Goal: Task Accomplishment & Management: Manage account settings

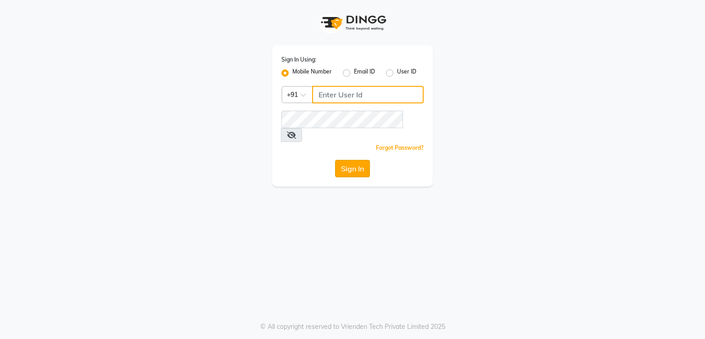
type input "9899947270"
click at [357, 160] on button "Sign In" at bounding box center [352, 168] width 35 height 17
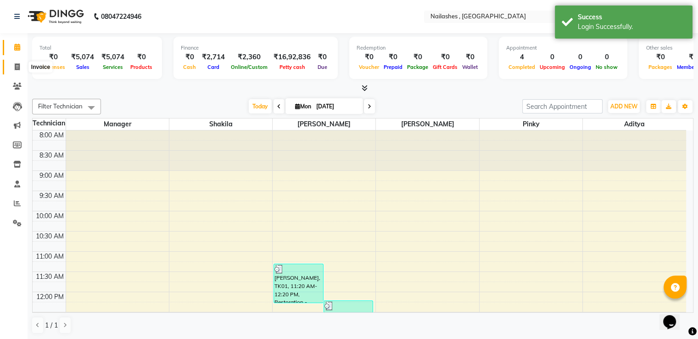
click at [19, 67] on icon at bounding box center [17, 66] width 5 height 7
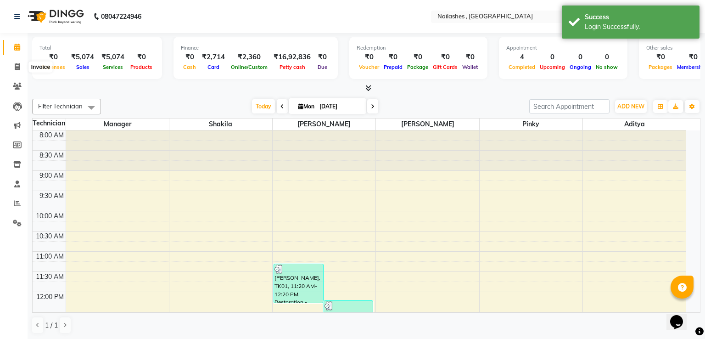
select select "4470"
select select "service"
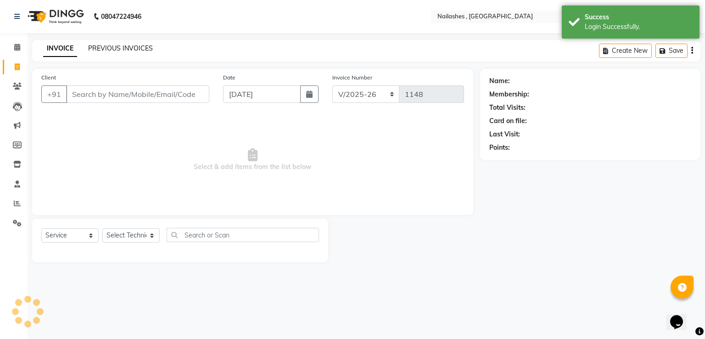
click at [118, 47] on link "PREVIOUS INVOICES" at bounding box center [120, 48] width 65 height 8
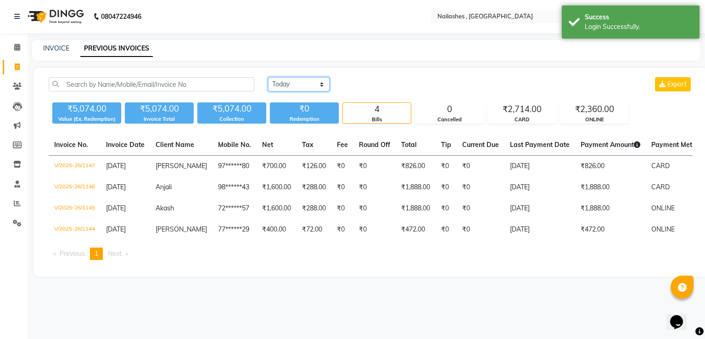
click at [292, 87] on select "[DATE] [DATE] Custom Range" at bounding box center [299, 84] width 62 height 14
click at [268, 77] on select "[DATE] [DATE] Custom Range" at bounding box center [299, 84] width 62 height 14
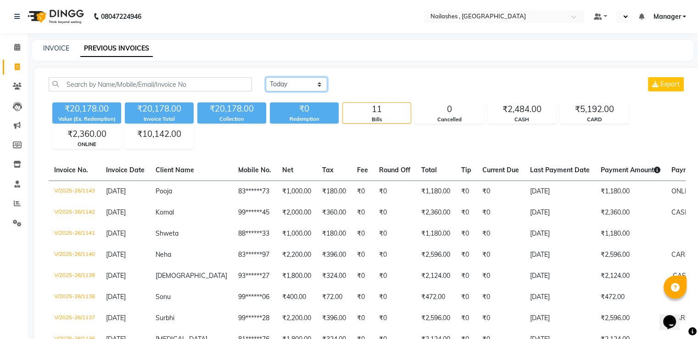
click at [281, 81] on select "[DATE] [DATE] Custom Range" at bounding box center [297, 84] width 62 height 14
select select "range"
click at [266, 77] on select "[DATE] [DATE] Custom Range" at bounding box center [297, 84] width 62 height 14
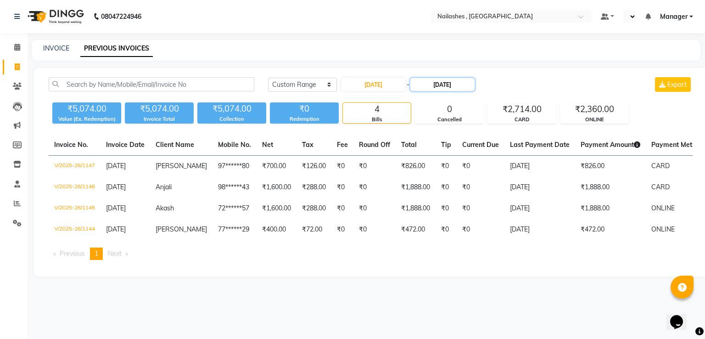
click at [475, 84] on input "[DATE]" at bounding box center [442, 84] width 64 height 13
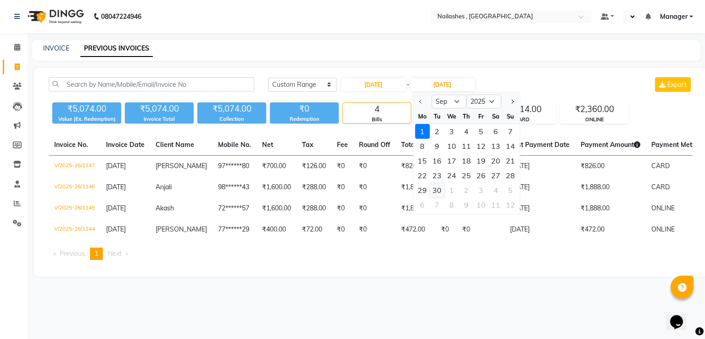
click at [438, 188] on div "30" at bounding box center [437, 190] width 15 height 15
type input "[DATE]"
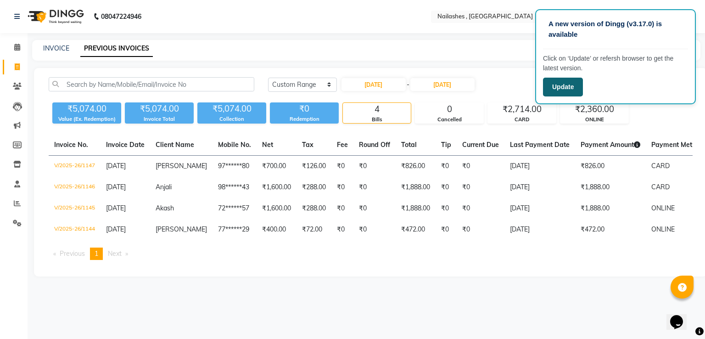
click at [563, 86] on button "Update" at bounding box center [563, 87] width 40 height 19
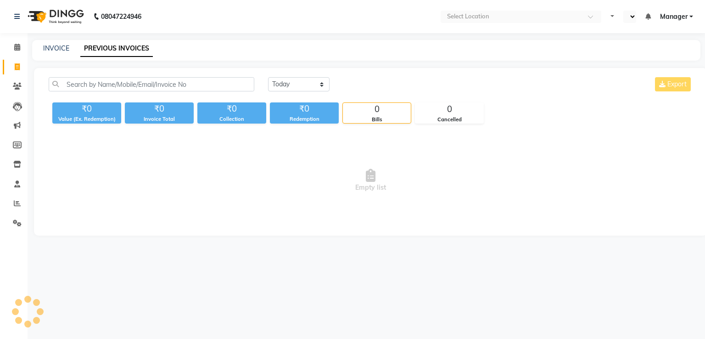
select select "en"
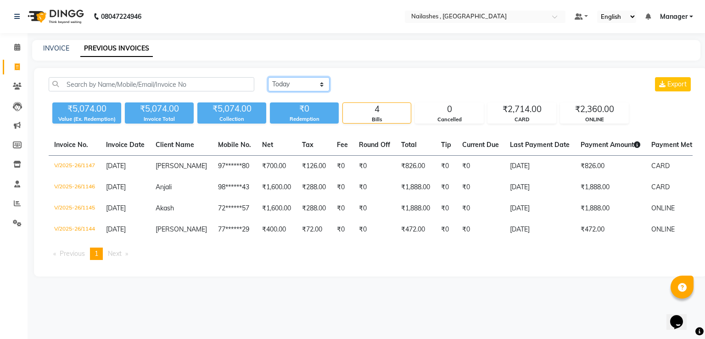
click at [290, 79] on select "[DATE] [DATE] Custom Range" at bounding box center [299, 84] width 62 height 14
select select "range"
click at [268, 77] on select "[DATE] [DATE] Custom Range" at bounding box center [299, 84] width 62 height 14
click at [395, 86] on input "[DATE]" at bounding box center [374, 84] width 64 height 13
select select "9"
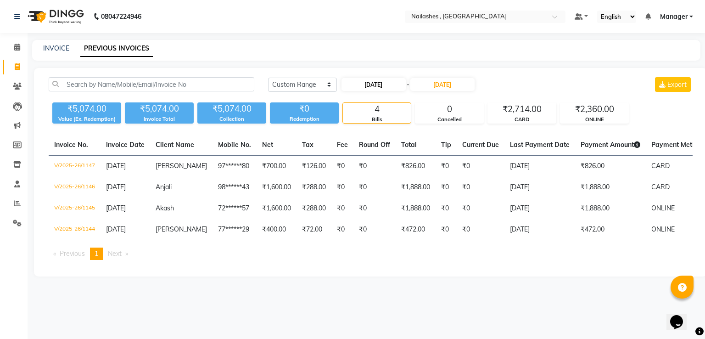
select select "2025"
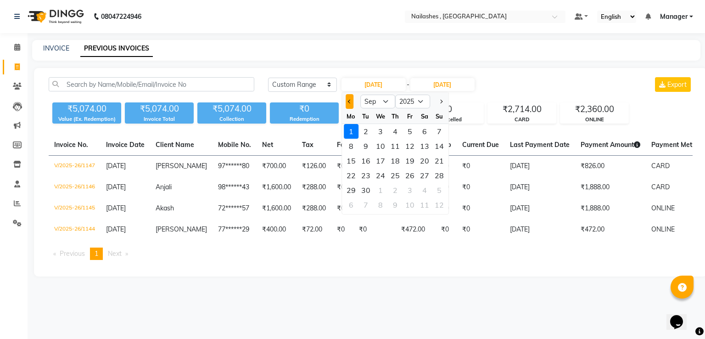
click at [349, 100] on span "Previous month" at bounding box center [350, 102] width 4 height 4
select select "8"
click at [410, 131] on div "1" at bounding box center [410, 131] width 15 height 15
type input "[DATE]"
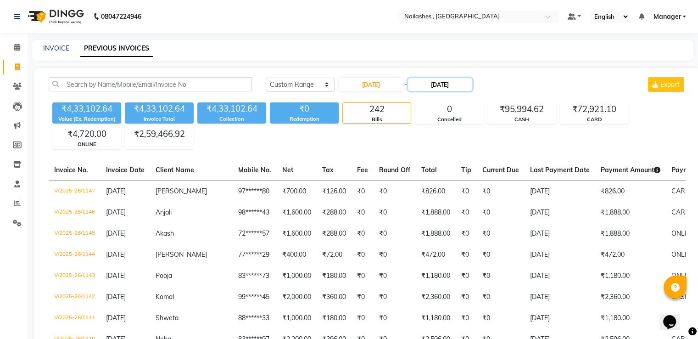
click at [472, 85] on input "[DATE]" at bounding box center [440, 84] width 64 height 13
select select "9"
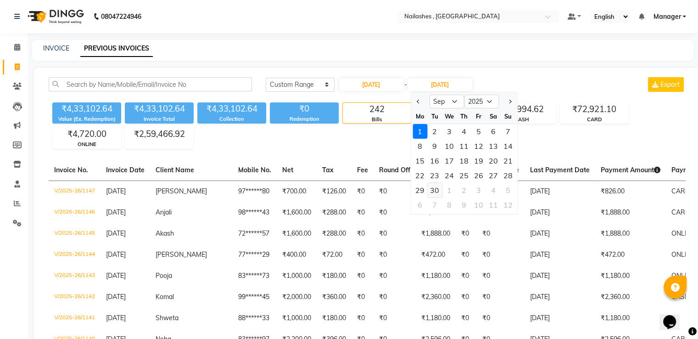
click at [436, 187] on div "30" at bounding box center [434, 190] width 15 height 15
type input "[DATE]"
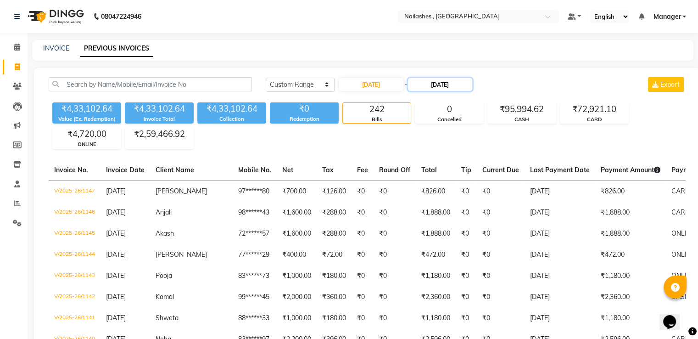
click at [472, 84] on input "[DATE]" at bounding box center [440, 84] width 64 height 13
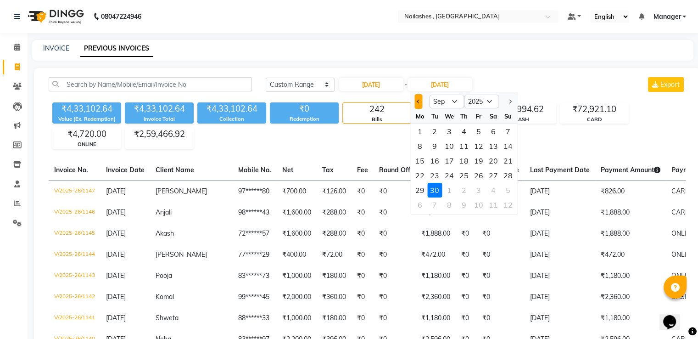
click at [419, 100] on span "Previous month" at bounding box center [419, 102] width 4 height 4
select select "8"
click at [503, 190] on div "31" at bounding box center [508, 190] width 15 height 15
type input "[DATE]"
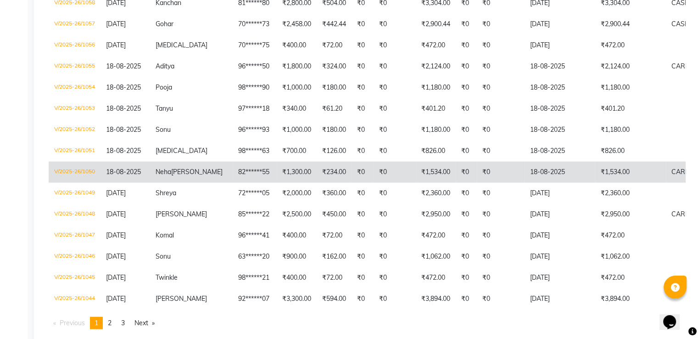
scroll to position [2020, 0]
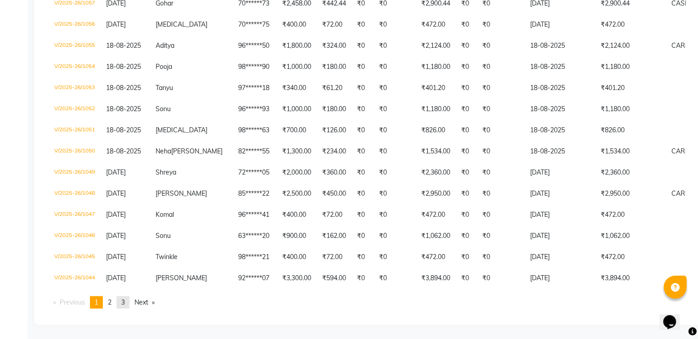
click at [123, 303] on span "3" at bounding box center [123, 302] width 4 height 8
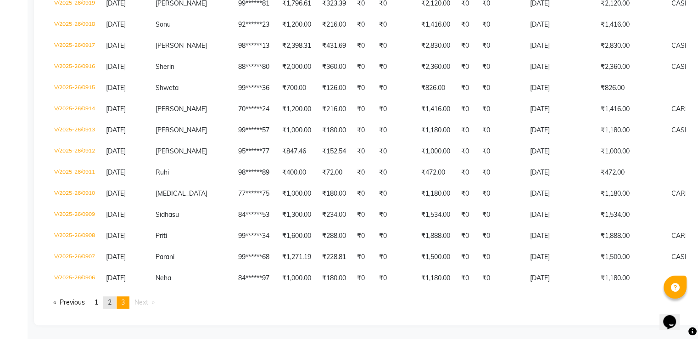
click at [108, 303] on link "page 2" at bounding box center [109, 302] width 13 height 12
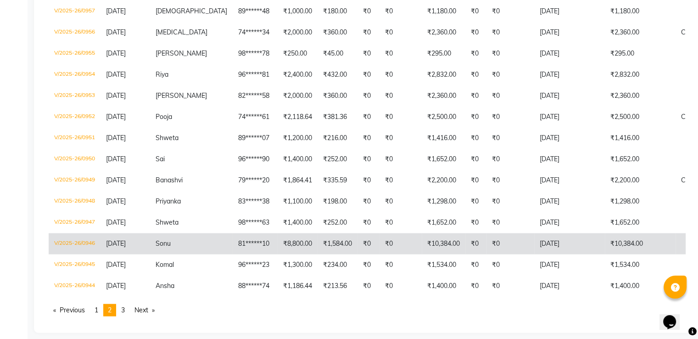
scroll to position [2029, 0]
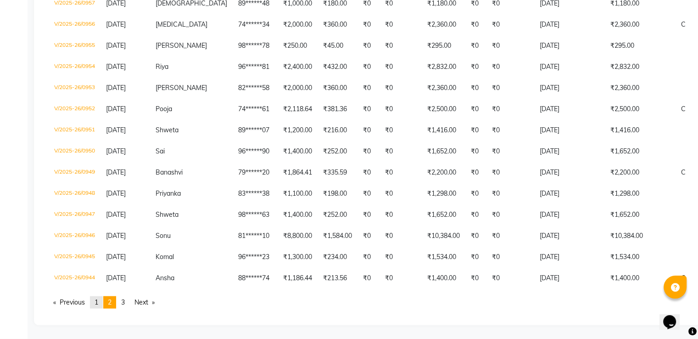
click at [98, 303] on span "1" at bounding box center [97, 302] width 4 height 8
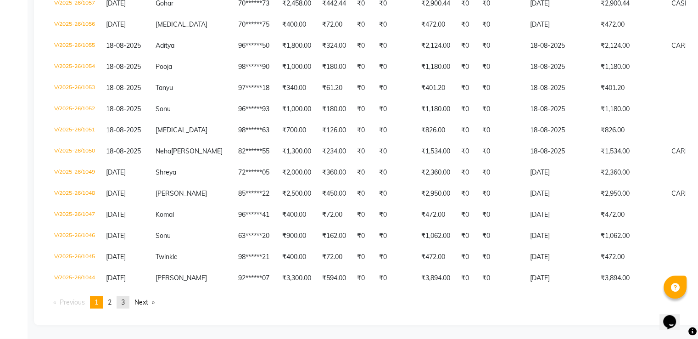
click at [127, 303] on link "page 3" at bounding box center [123, 302] width 13 height 12
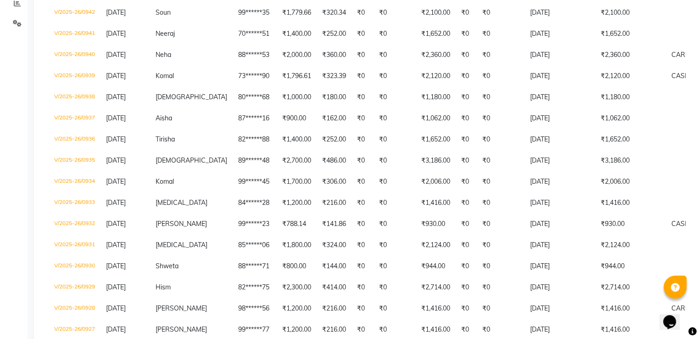
scroll to position [0, 0]
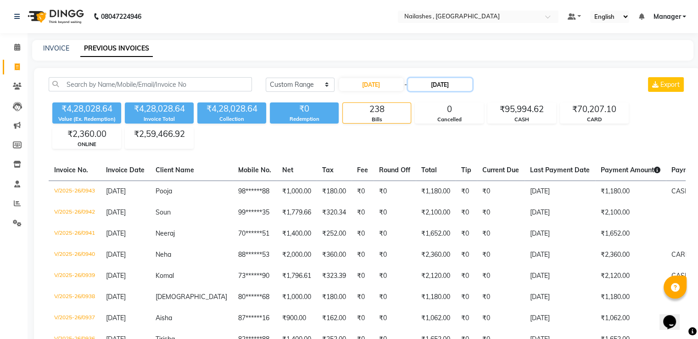
click at [468, 85] on input "[DATE]" at bounding box center [440, 84] width 64 height 13
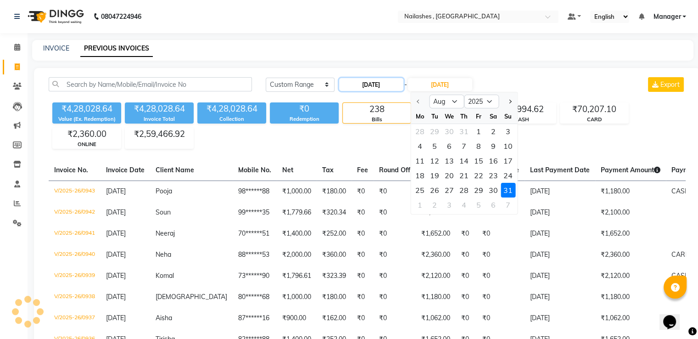
click at [395, 85] on input "[DATE]" at bounding box center [371, 84] width 64 height 13
select select "8"
select select "2025"
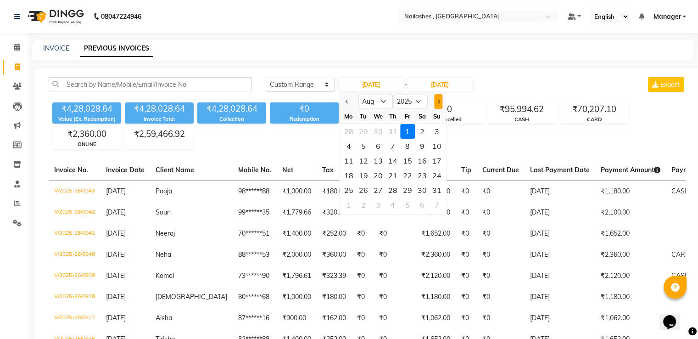
click at [437, 100] on span "Next month" at bounding box center [439, 102] width 4 height 4
select select "9"
click at [348, 131] on div "1" at bounding box center [349, 131] width 15 height 15
type input "[DATE]"
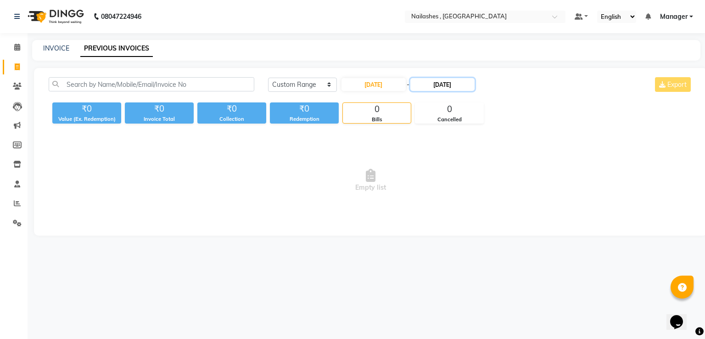
click at [470, 83] on input "[DATE]" at bounding box center [442, 84] width 64 height 13
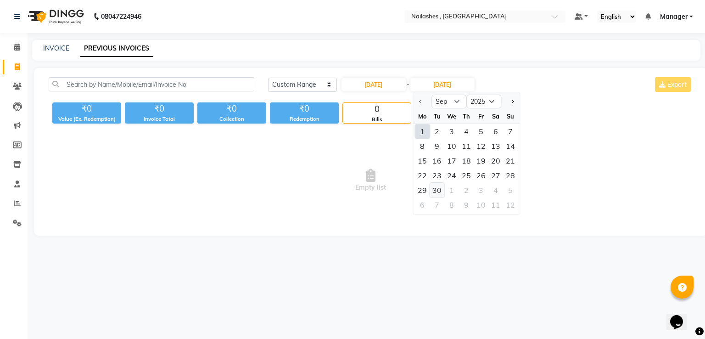
click at [439, 192] on div "30" at bounding box center [437, 190] width 15 height 15
type input "[DATE]"
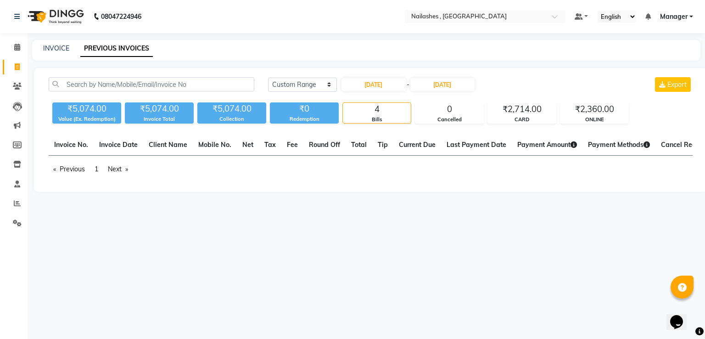
click at [505, 85] on div "[DATE] [DATE] Custom Range [DATE] - [DATE] Export" at bounding box center [480, 84] width 425 height 15
click at [375, 116] on div "Bills" at bounding box center [377, 120] width 68 height 8
click at [510, 112] on div "₹2,714.00" at bounding box center [522, 109] width 68 height 13
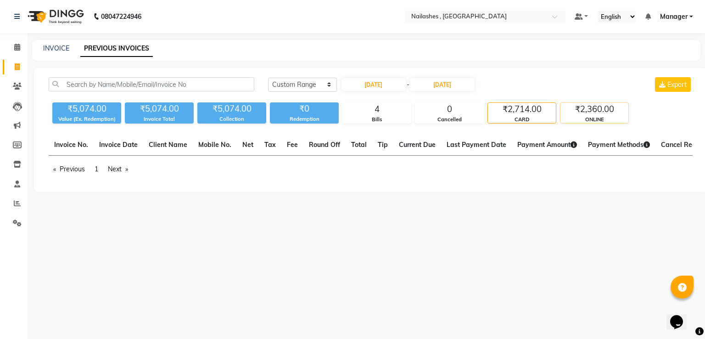
click at [592, 111] on div "₹2,360.00" at bounding box center [595, 109] width 68 height 13
click at [15, 47] on icon at bounding box center [17, 47] width 6 height 7
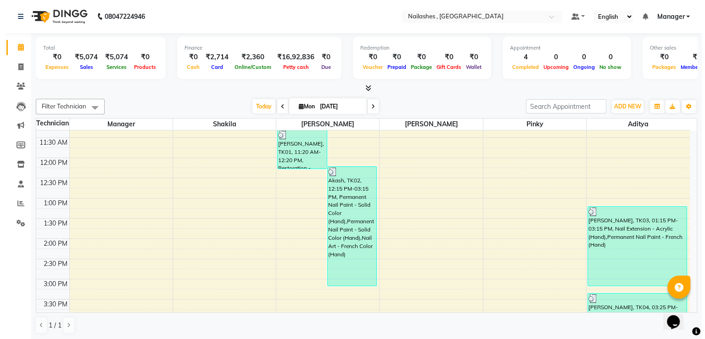
scroll to position [92, 0]
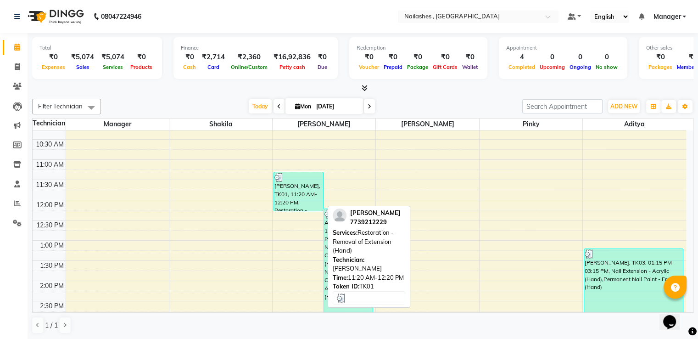
click at [278, 175] on img at bounding box center [279, 177] width 9 height 9
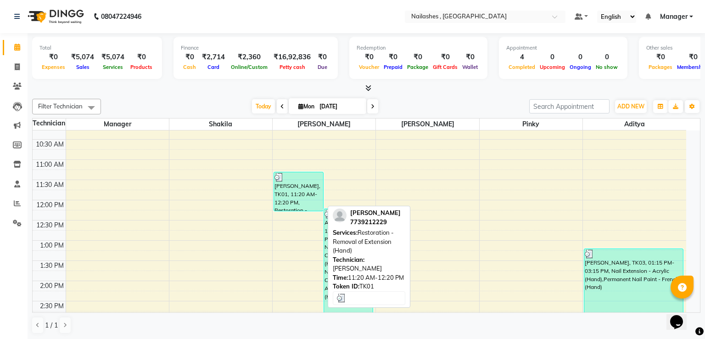
select select "3"
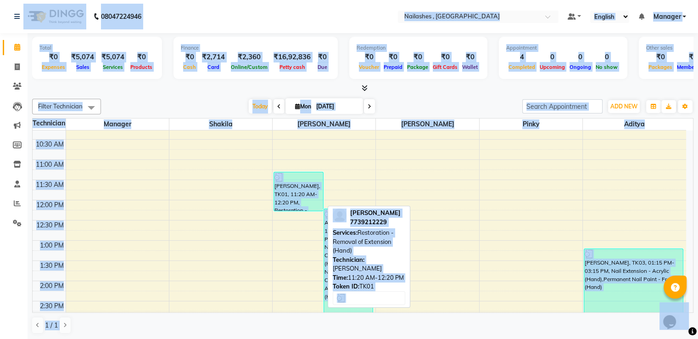
click at [278, 175] on img at bounding box center [279, 177] width 9 height 9
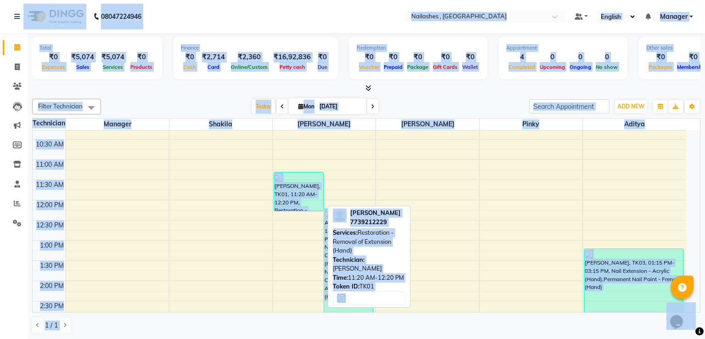
select select "3"
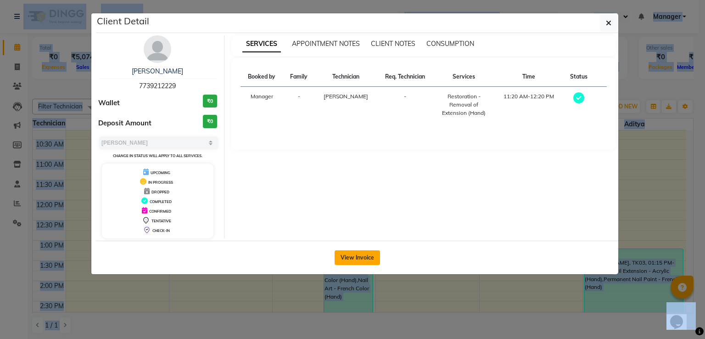
click at [355, 256] on button "View Invoice" at bounding box center [357, 257] width 45 height 15
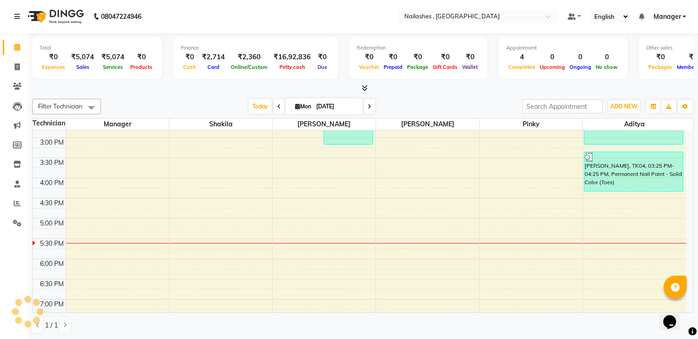
scroll to position [138, 0]
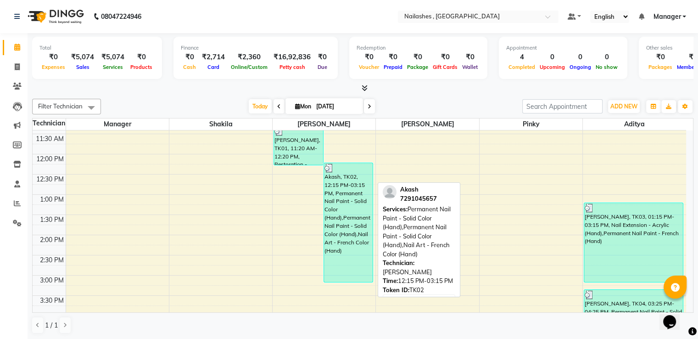
click at [326, 167] on img at bounding box center [329, 167] width 9 height 9
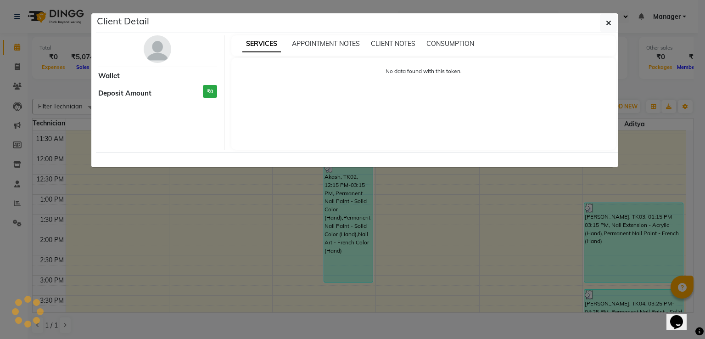
select select "3"
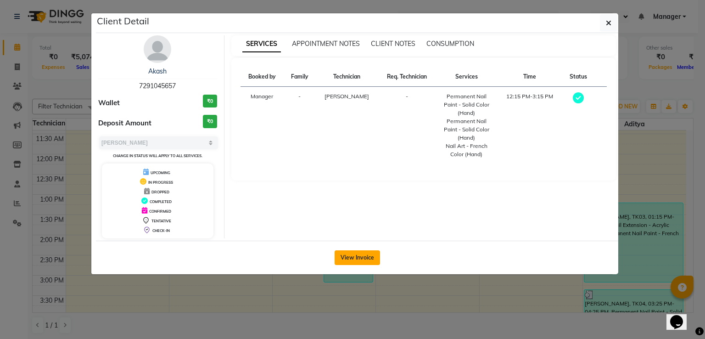
click at [350, 256] on button "View Invoice" at bounding box center [357, 257] width 45 height 15
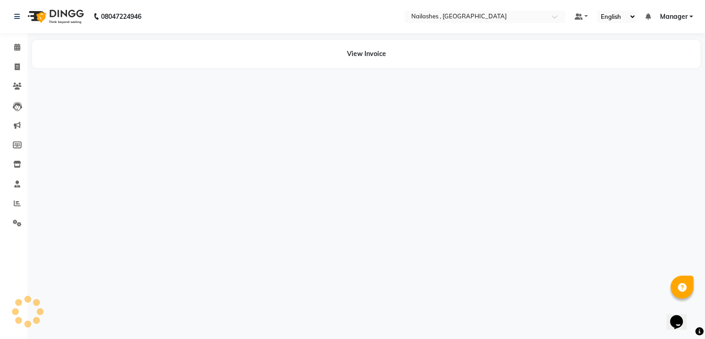
click at [360, 55] on div "View Invoice" at bounding box center [366, 54] width 668 height 28
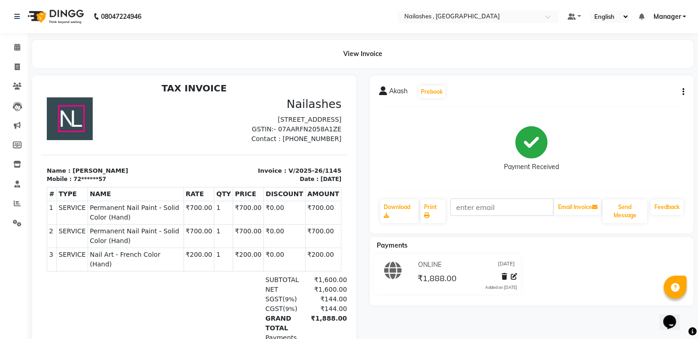
scroll to position [7, 0]
